Goal: Entertainment & Leisure: Consume media (video, audio)

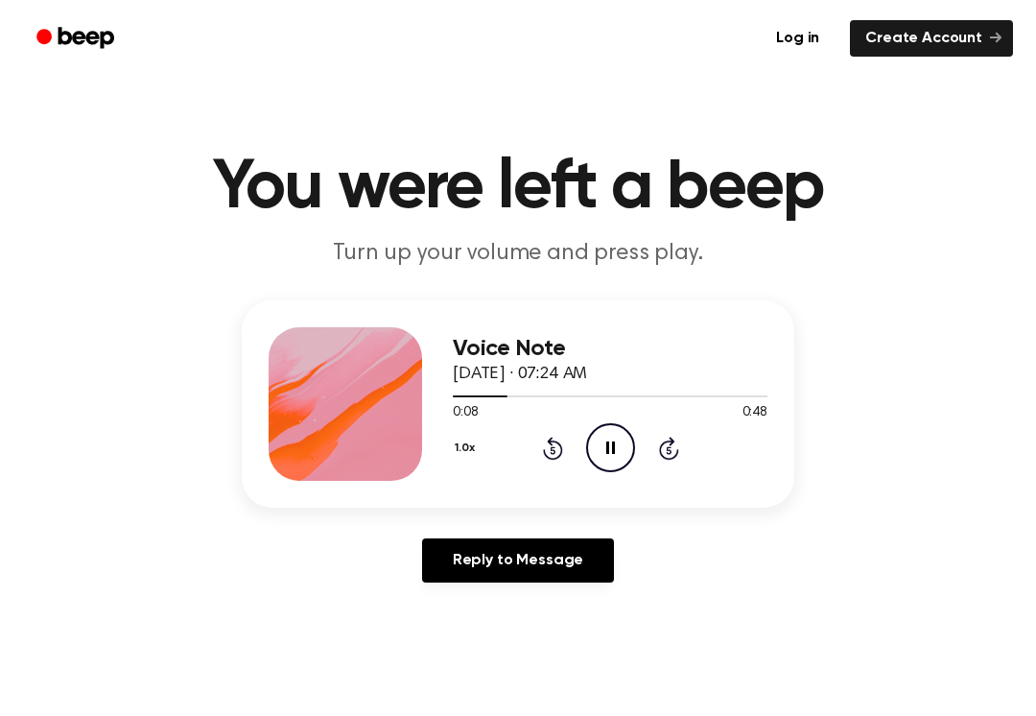
click at [617, 437] on icon "Pause Audio" at bounding box center [610, 447] width 49 height 49
click at [614, 457] on icon "Play Audio" at bounding box center [610, 447] width 49 height 49
click at [610, 457] on icon "Pause Audio" at bounding box center [610, 447] width 49 height 49
click at [620, 437] on icon "Play Audio" at bounding box center [610, 447] width 49 height 49
click at [605, 449] on icon "Pause Audio" at bounding box center [610, 447] width 49 height 49
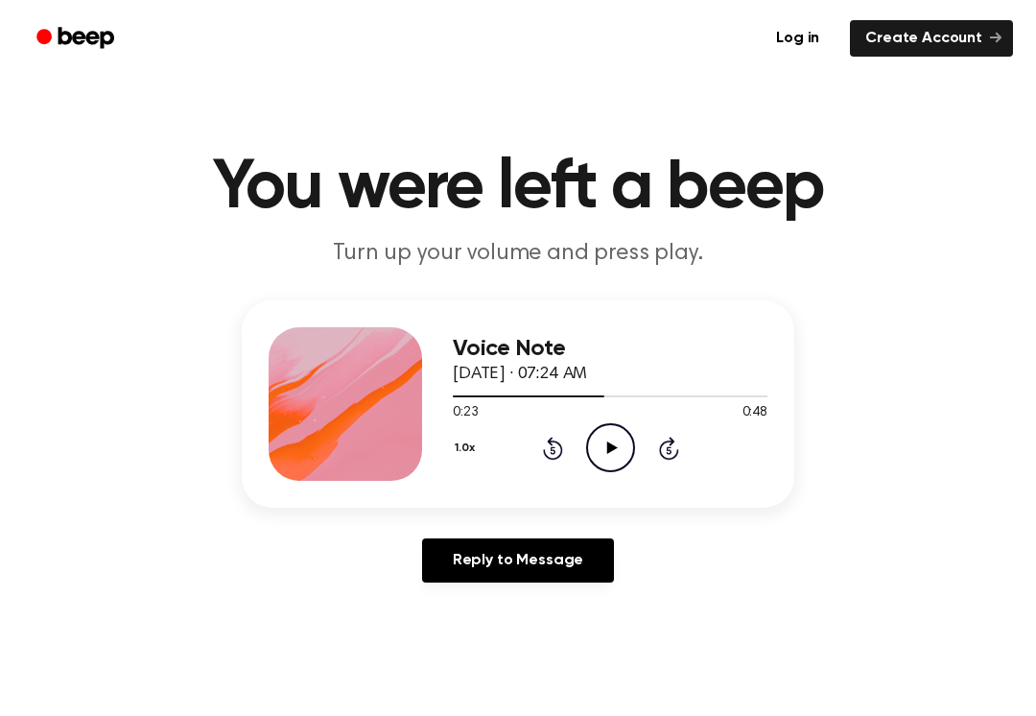
click at [598, 463] on icon "Play Audio" at bounding box center [610, 447] width 49 height 49
click at [599, 468] on circle at bounding box center [610, 447] width 47 height 47
click at [608, 445] on icon at bounding box center [611, 447] width 11 height 12
click at [588, 421] on div "0:31 0:48" at bounding box center [610, 413] width 315 height 20
click at [608, 453] on icon at bounding box center [610, 447] width 9 height 12
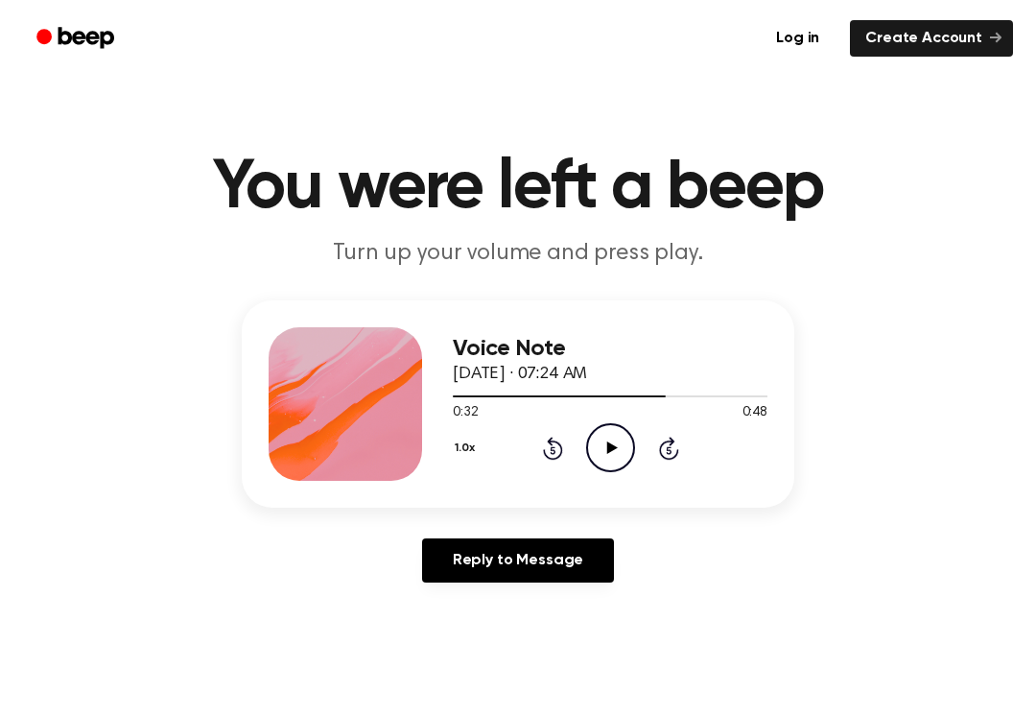
click at [602, 417] on div "0:32 0:48" at bounding box center [610, 413] width 315 height 20
click at [602, 461] on icon "Play Audio" at bounding box center [610, 447] width 49 height 49
click at [606, 445] on icon at bounding box center [610, 447] width 9 height 12
click at [619, 439] on icon "Play Audio" at bounding box center [610, 447] width 49 height 49
